Goal: Navigation & Orientation: Find specific page/section

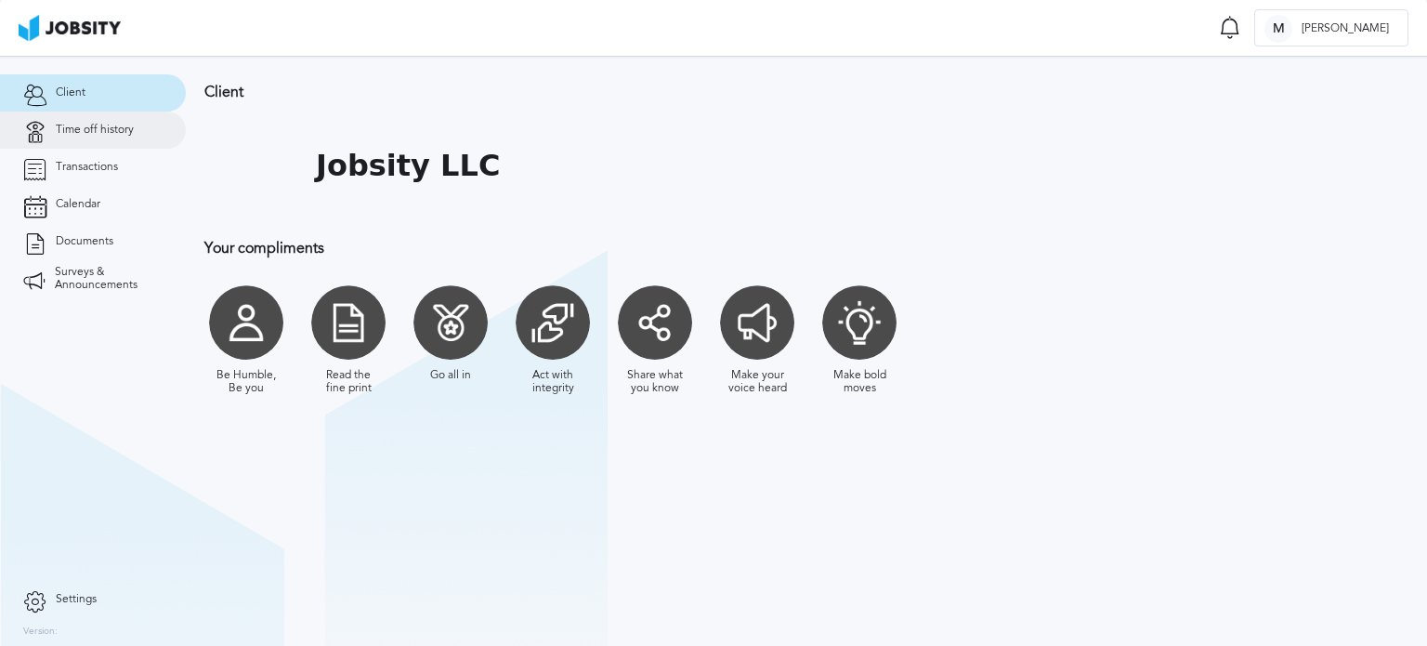
click at [111, 136] on span "Time off history" at bounding box center [95, 130] width 78 height 13
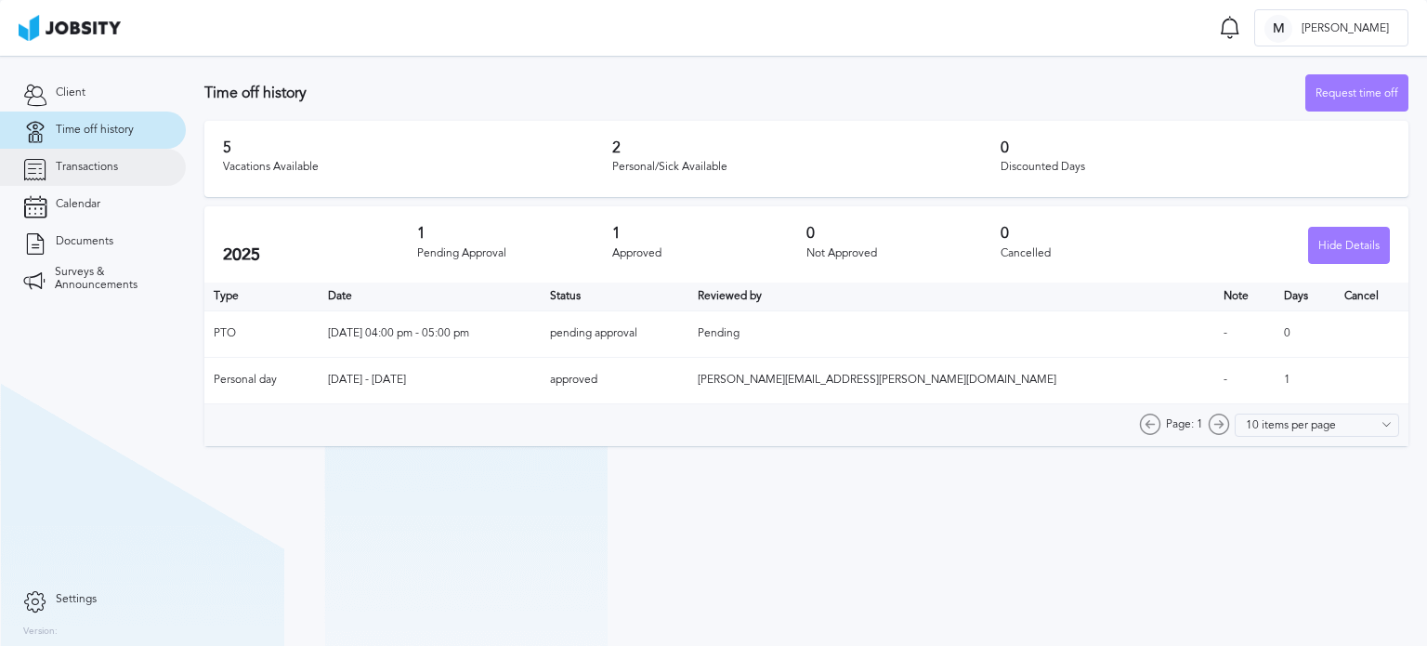
click at [119, 159] on link "Transactions" at bounding box center [93, 167] width 186 height 37
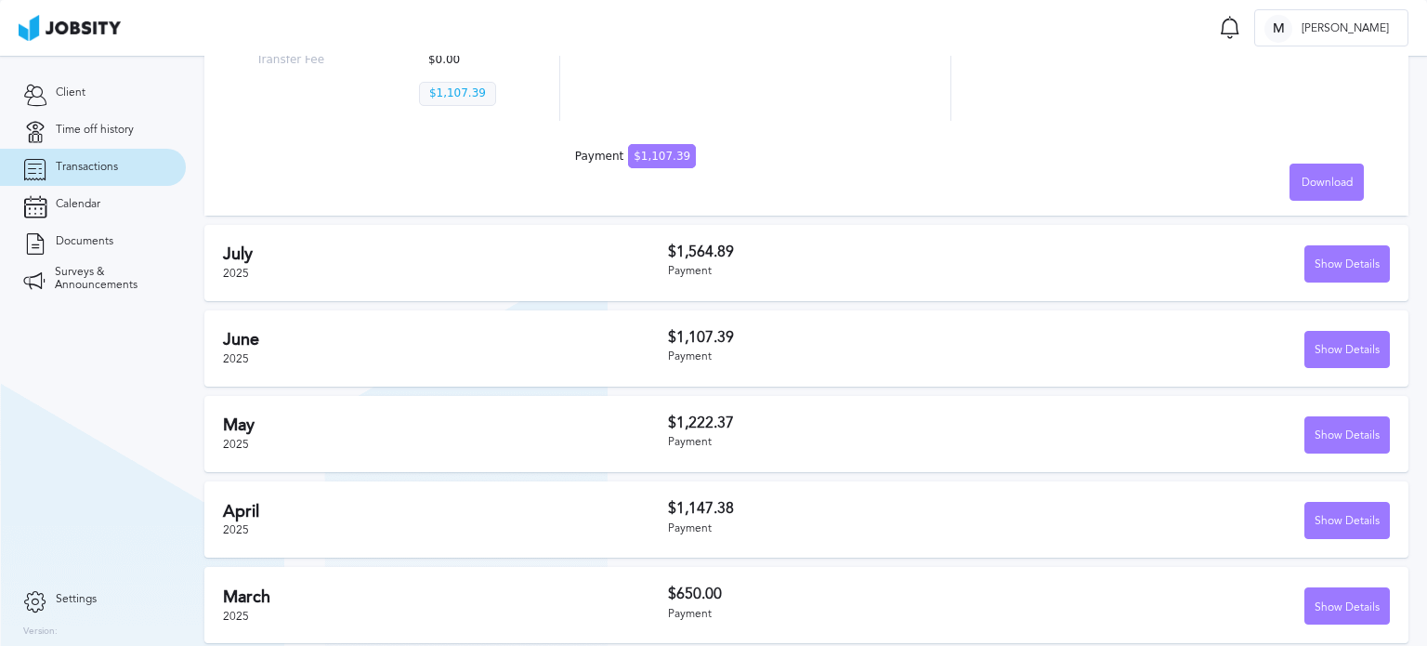
scroll to position [525, 0]
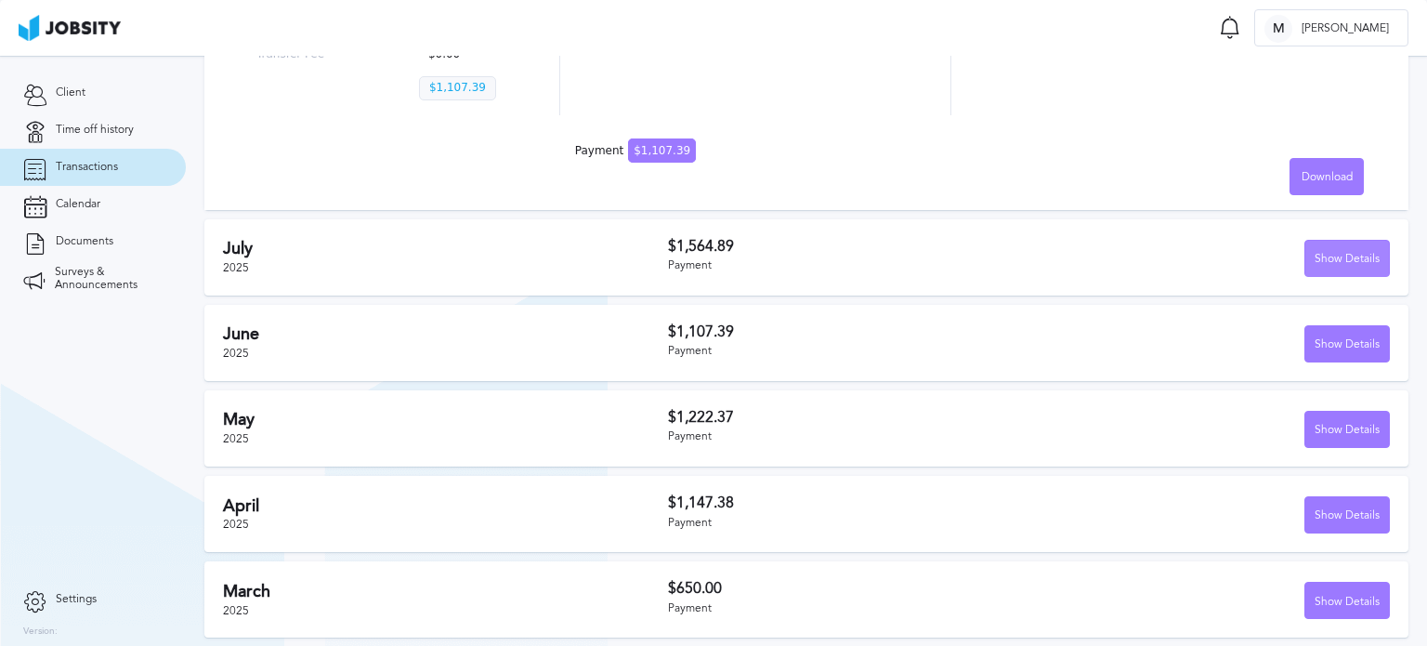
click at [1335, 243] on div "Show Details" at bounding box center [1347, 259] width 84 height 37
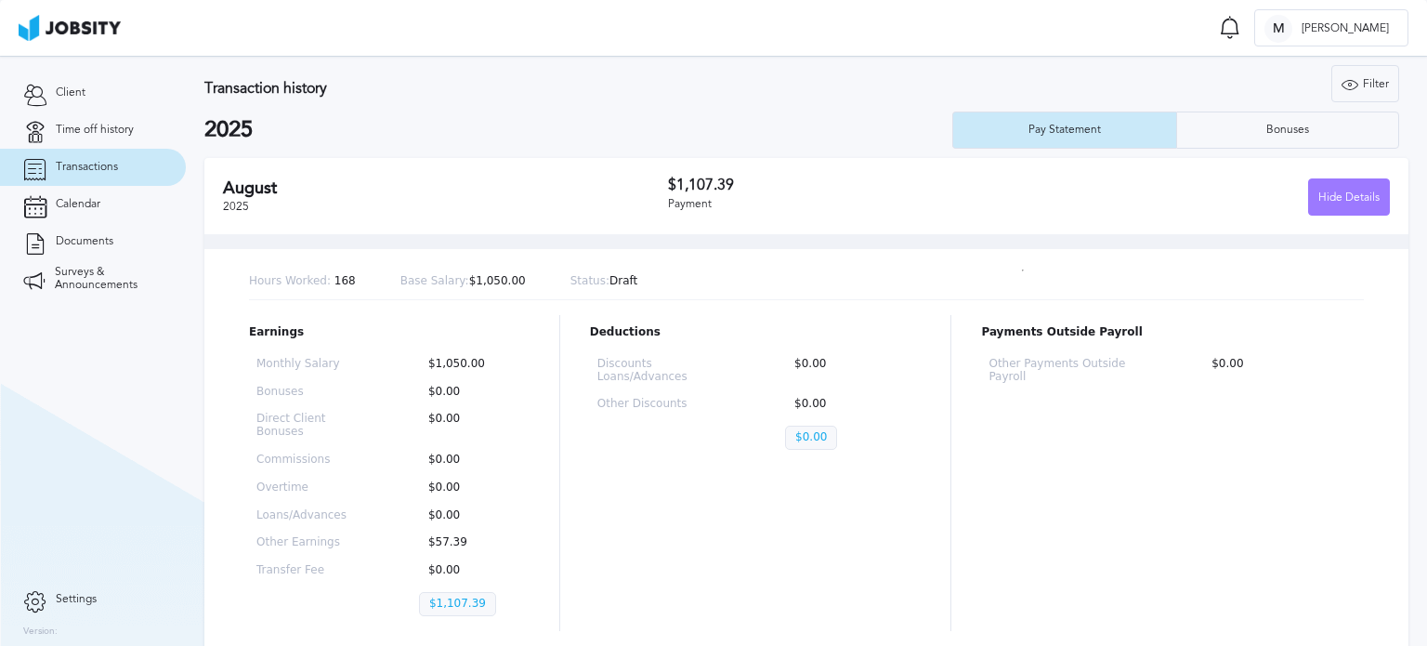
scroll to position [0, 0]
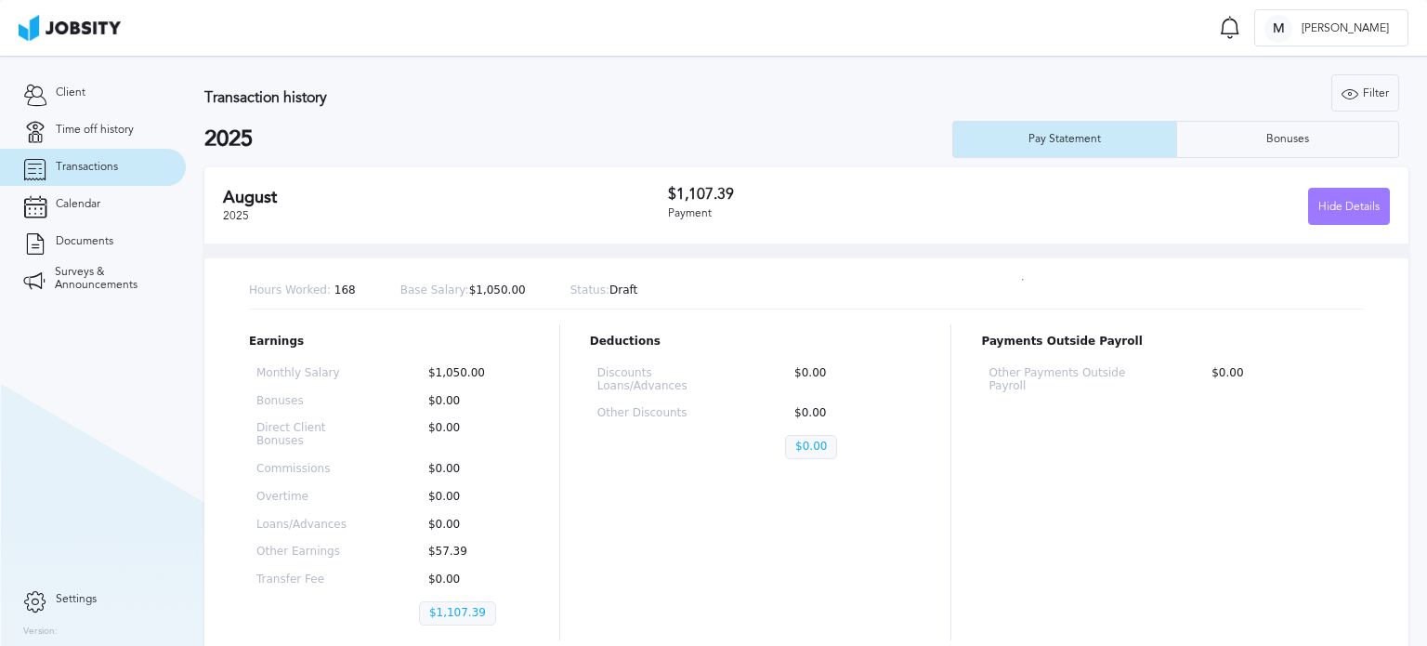
click at [98, 150] on link "Transactions" at bounding box center [93, 167] width 186 height 37
click at [102, 192] on link "Calendar" at bounding box center [93, 204] width 186 height 37
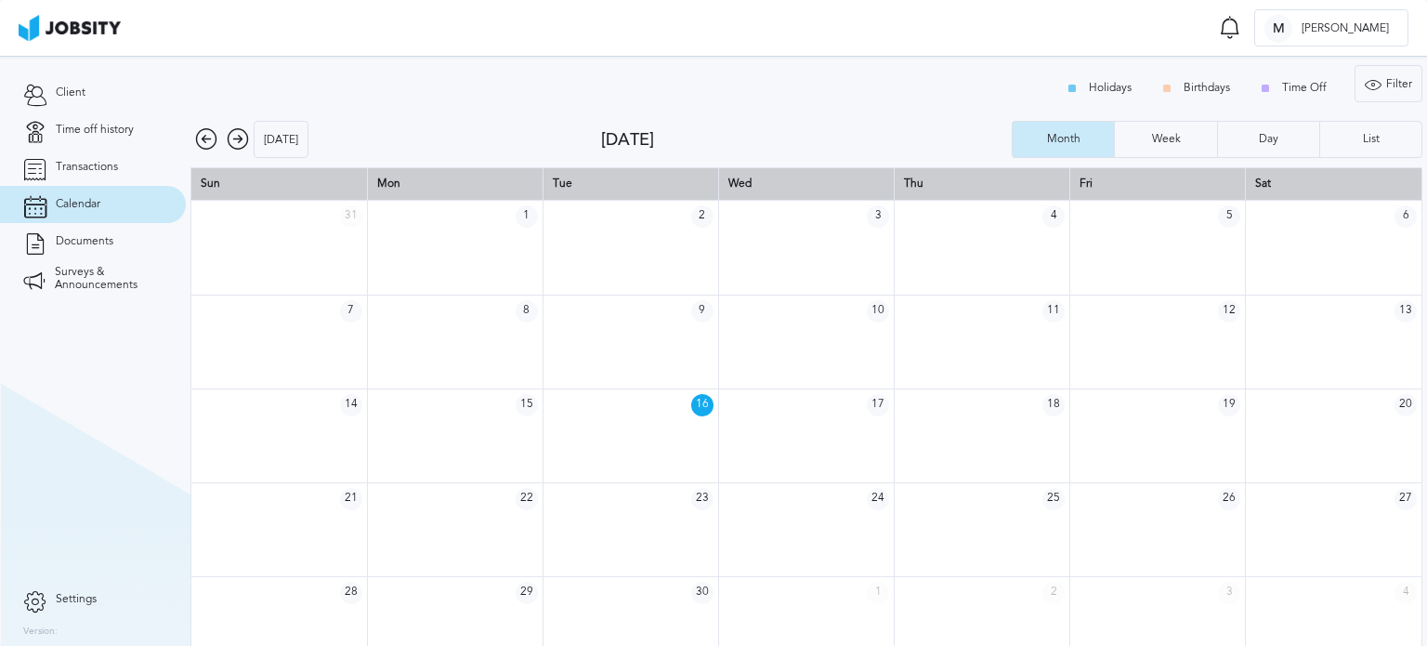
scroll to position [24, 0]
